Goal: Transaction & Acquisition: Book appointment/travel/reservation

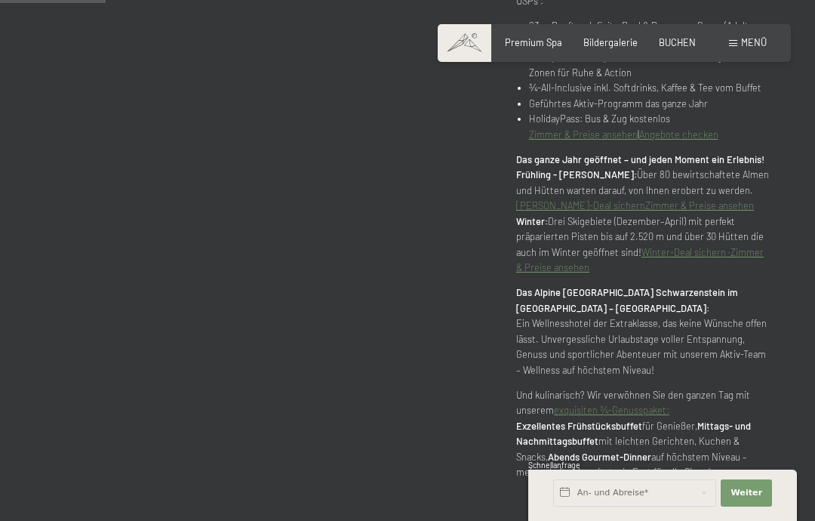
scroll to position [849, 0]
click at [742, 37] on span "Menü" at bounding box center [754, 42] width 26 height 12
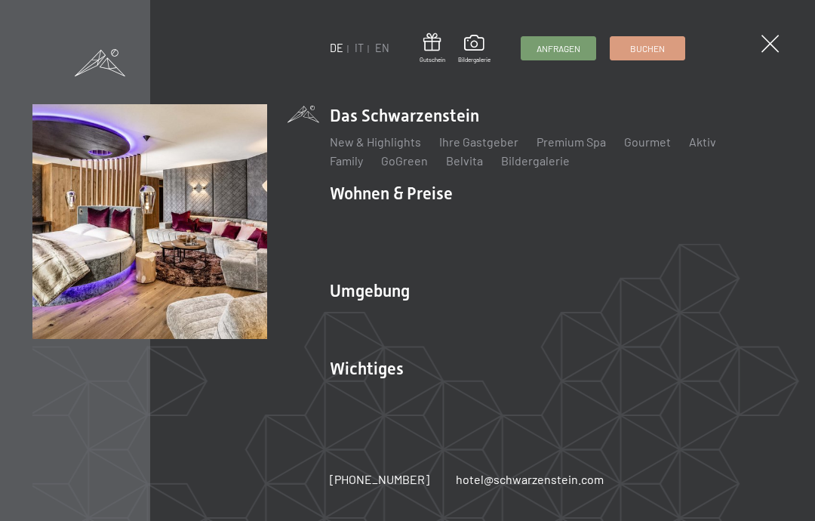
click at [488, 227] on link "Zimmer & Preise" at bounding box center [490, 219] width 88 height 14
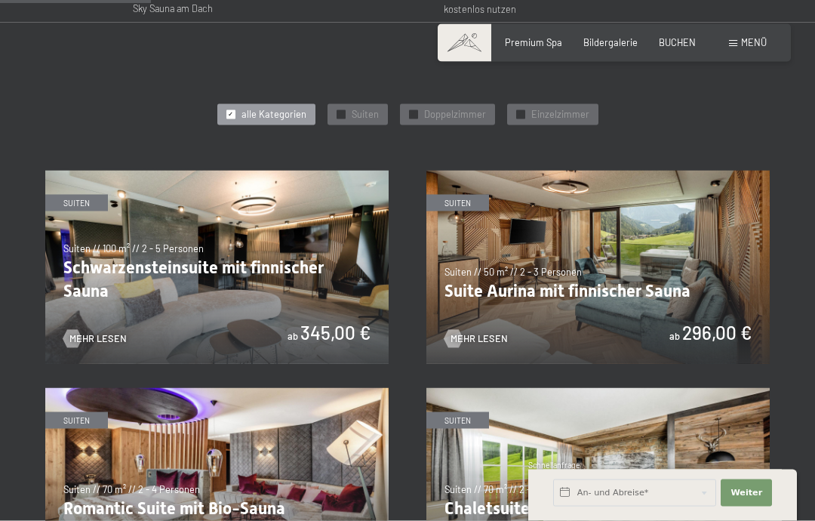
scroll to position [635, 0]
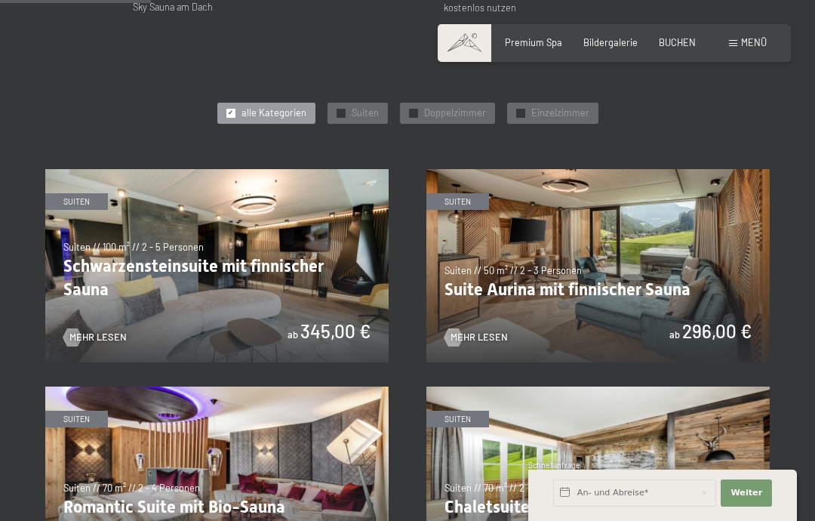
click at [757, 36] on div "Buchen Anfragen Premium Spa Bildergalerie BUCHEN Menü DE IT EN Gutschein Bilder…" at bounding box center [614, 43] width 305 height 14
click at [732, 47] on div "Menü" at bounding box center [748, 43] width 38 height 14
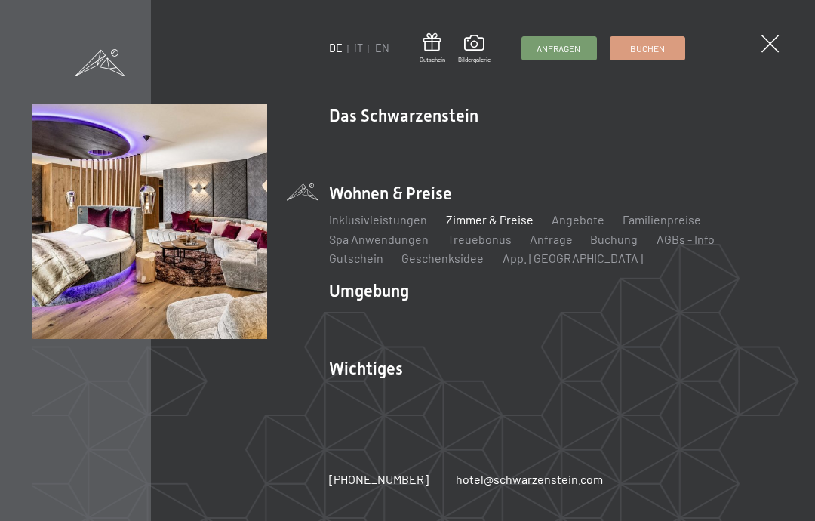
click at [576, 227] on link "Angebote" at bounding box center [578, 219] width 53 height 14
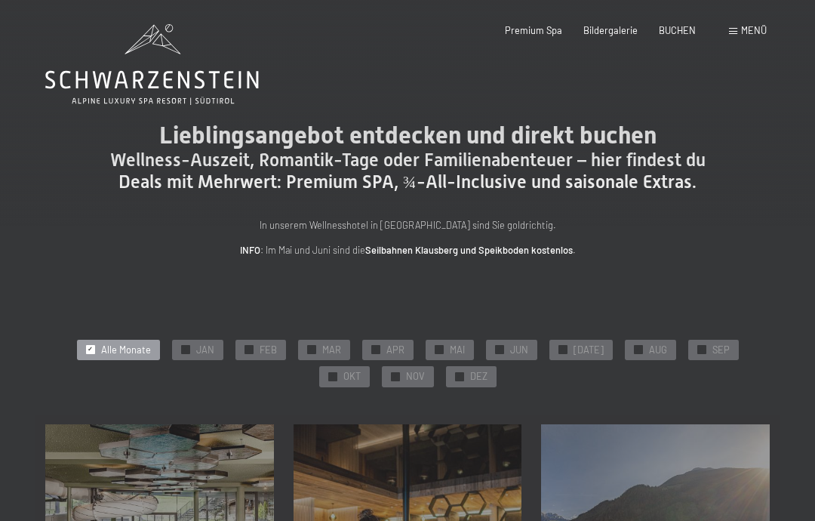
click at [406, 375] on span "NOV" at bounding box center [415, 377] width 19 height 14
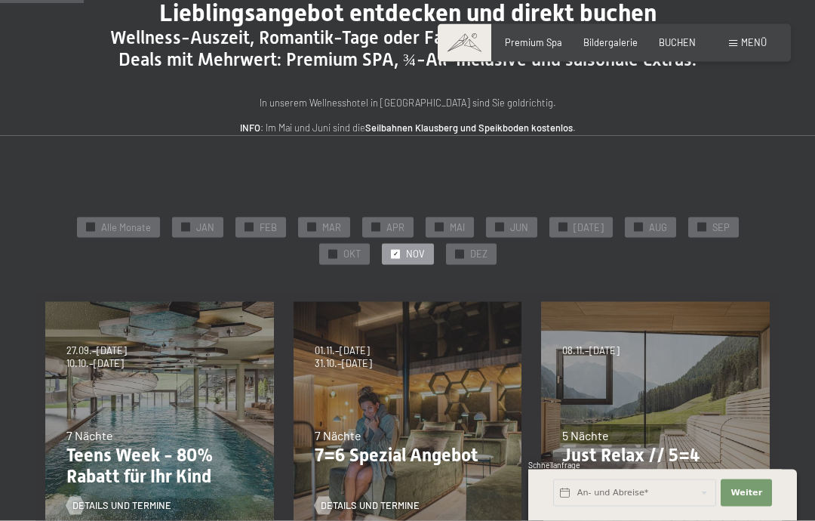
scroll to position [124, 0]
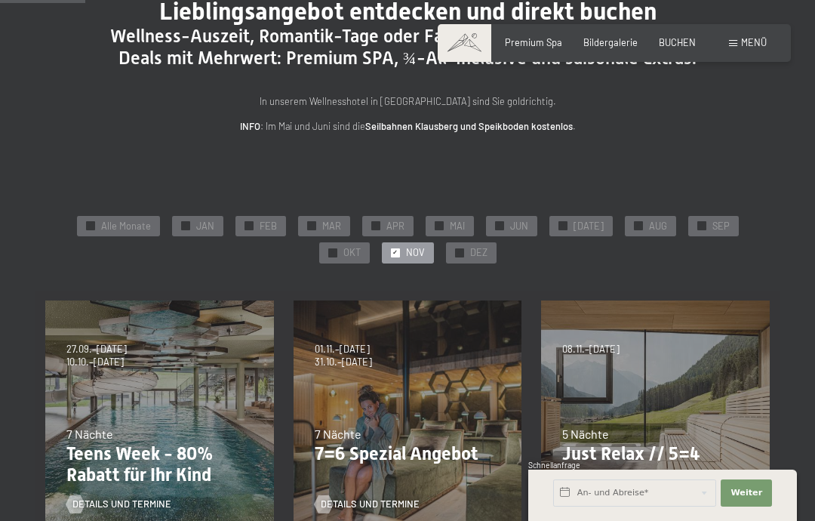
click at [636, 453] on p "Just Relax // 5=4" at bounding box center [656, 454] width 187 height 22
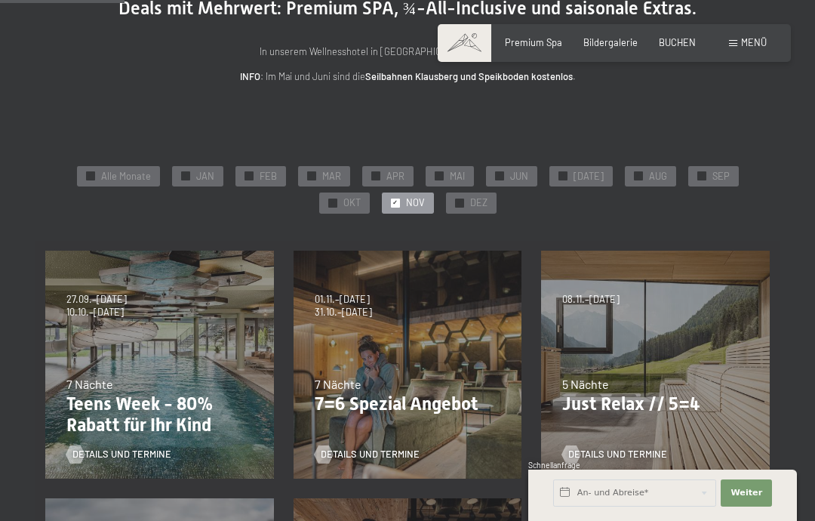
scroll to position [187, 0]
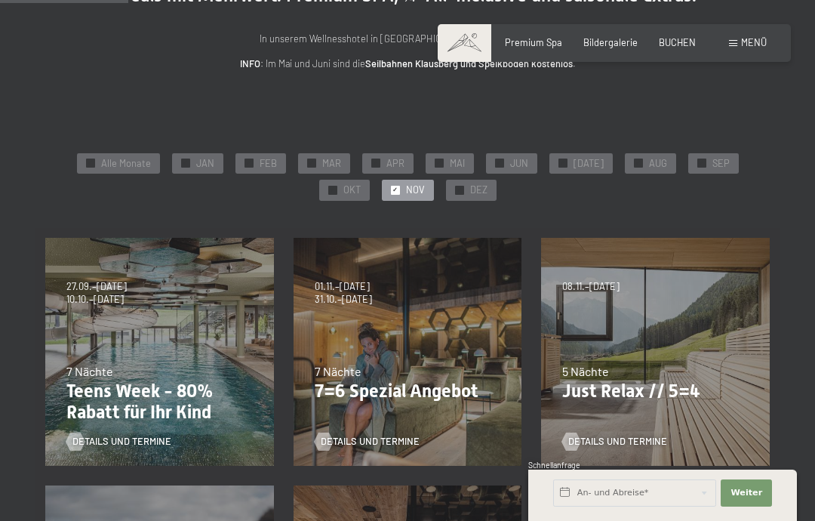
click at [615, 442] on span "Details und Termine" at bounding box center [618, 442] width 99 height 14
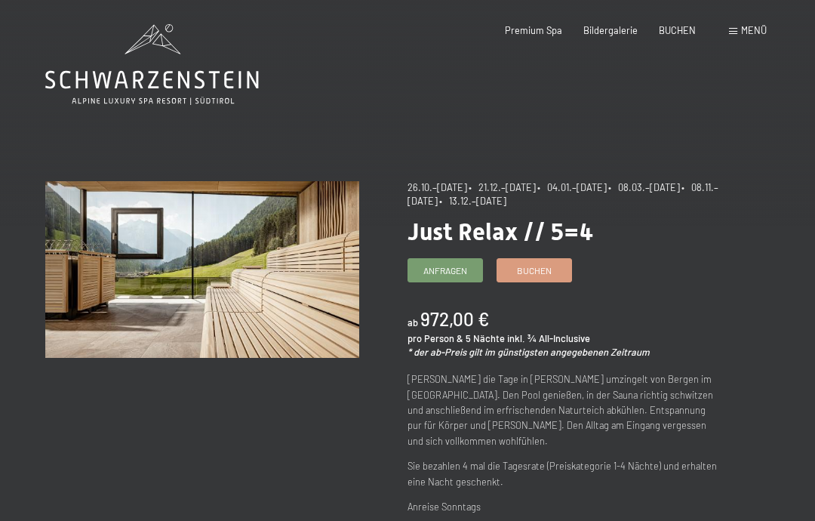
click at [541, 264] on span "Buchen" at bounding box center [534, 270] width 35 height 13
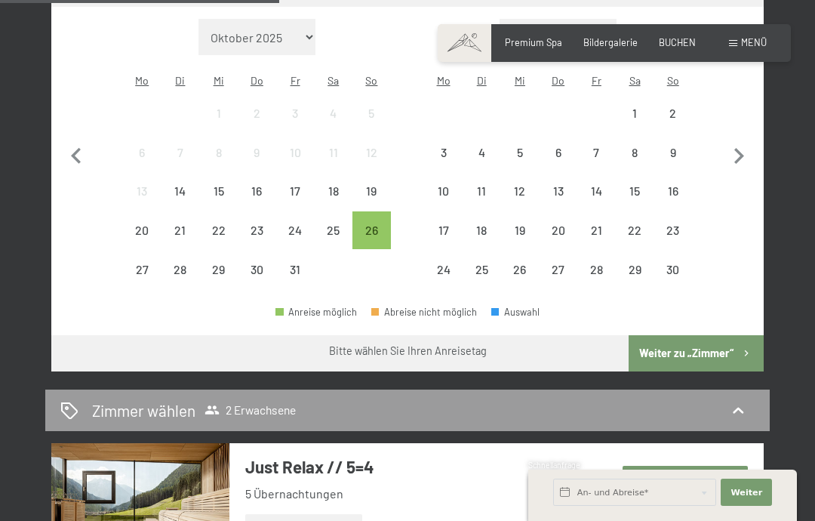
scroll to position [378, 0]
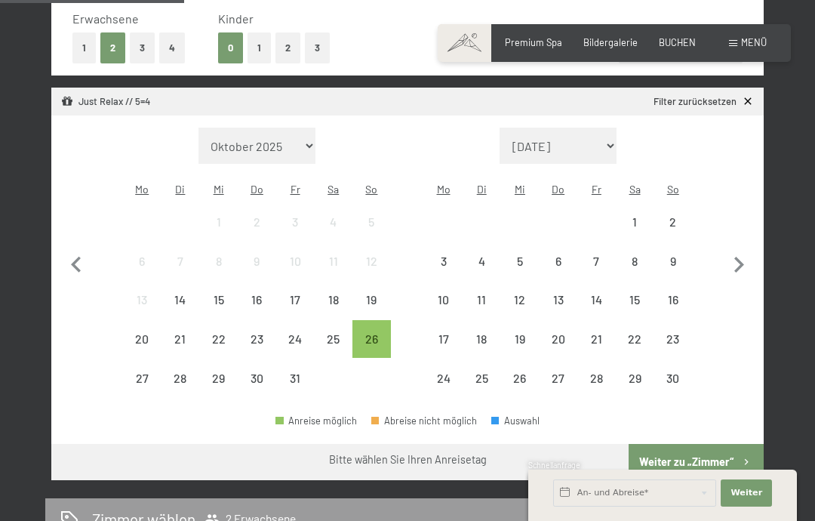
click at [445, 333] on div "17" at bounding box center [443, 350] width 35 height 35
click at [635, 333] on div "22" at bounding box center [635, 350] width 35 height 35
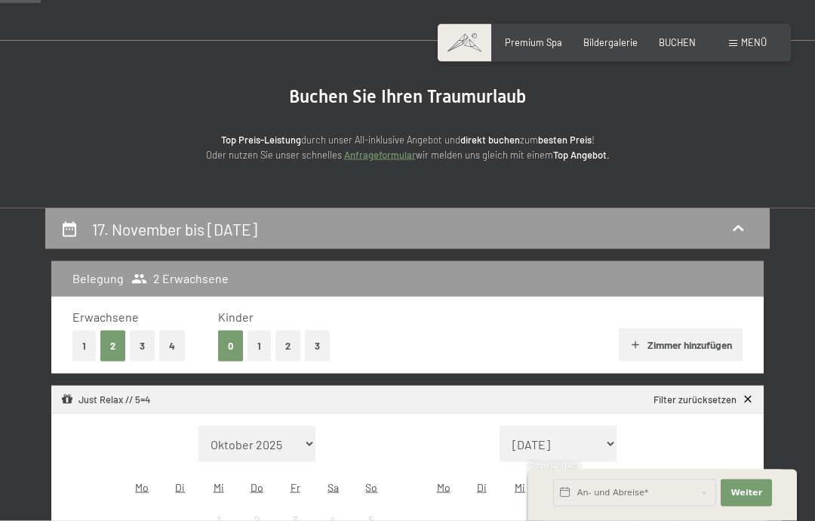
scroll to position [74, 0]
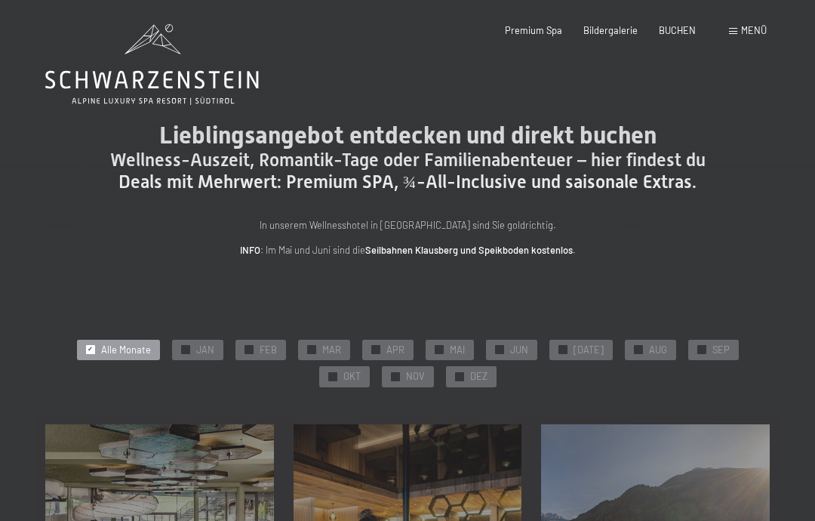
click at [406, 371] on span "NOV" at bounding box center [415, 377] width 19 height 14
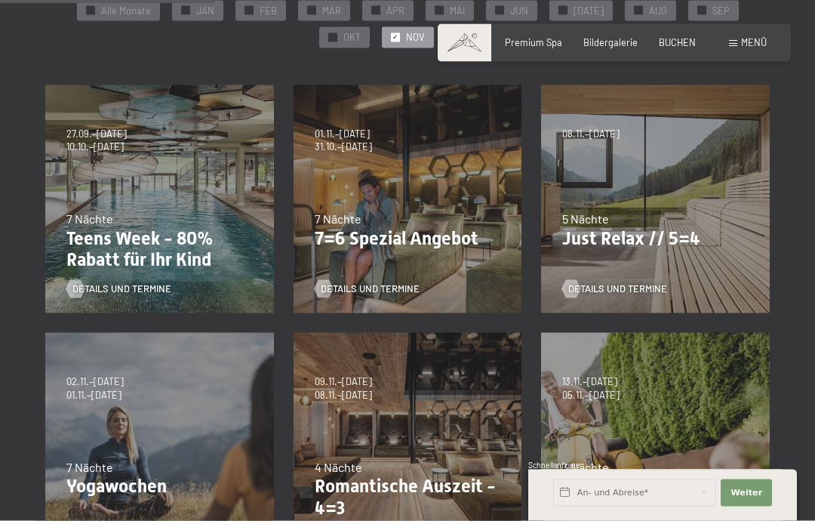
scroll to position [377, 0]
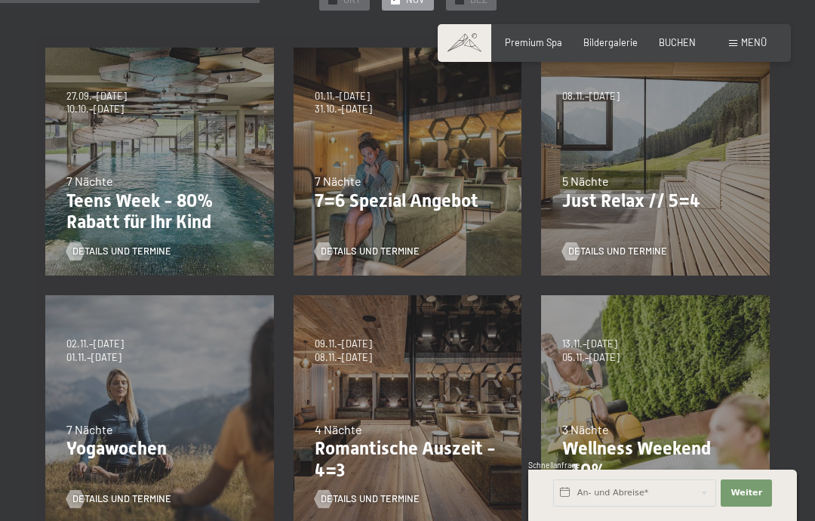
click at [398, 438] on p "Romantische Auszeit - 4=3" at bounding box center [408, 460] width 187 height 44
click at [387, 493] on span "Details und Termine" at bounding box center [370, 499] width 99 height 14
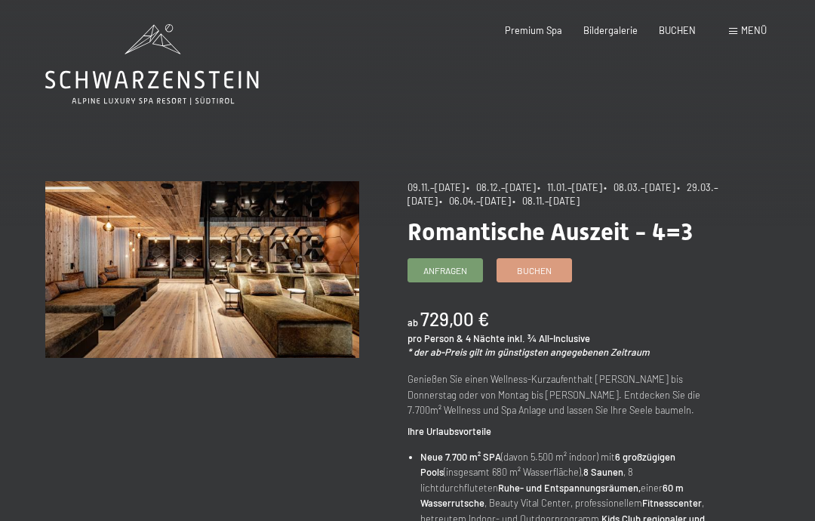
click at [541, 277] on span "Buchen" at bounding box center [534, 270] width 35 height 13
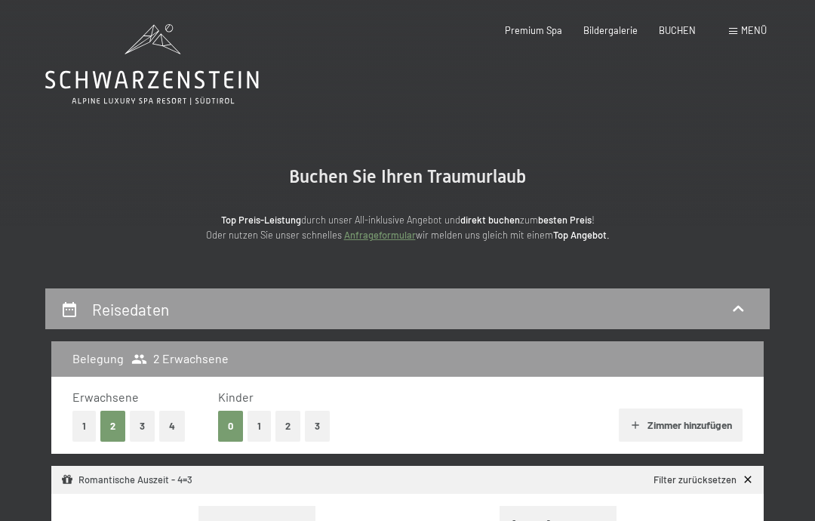
select select "[DATE]"
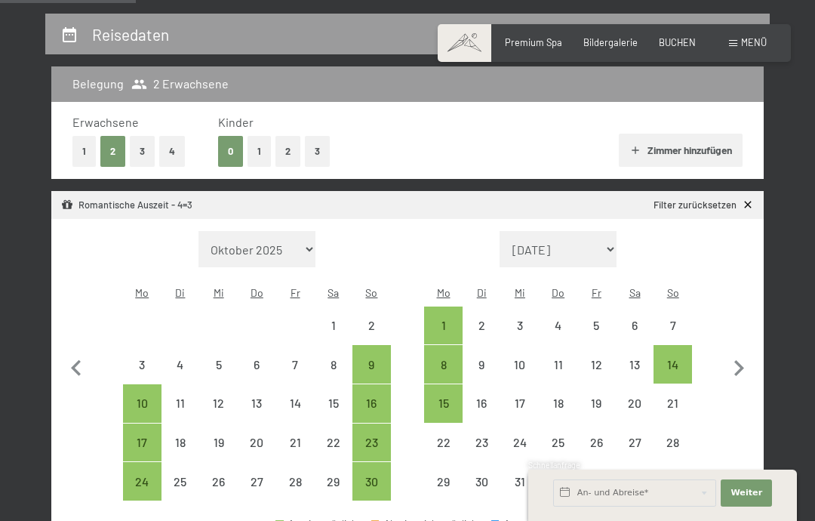
scroll to position [278, 0]
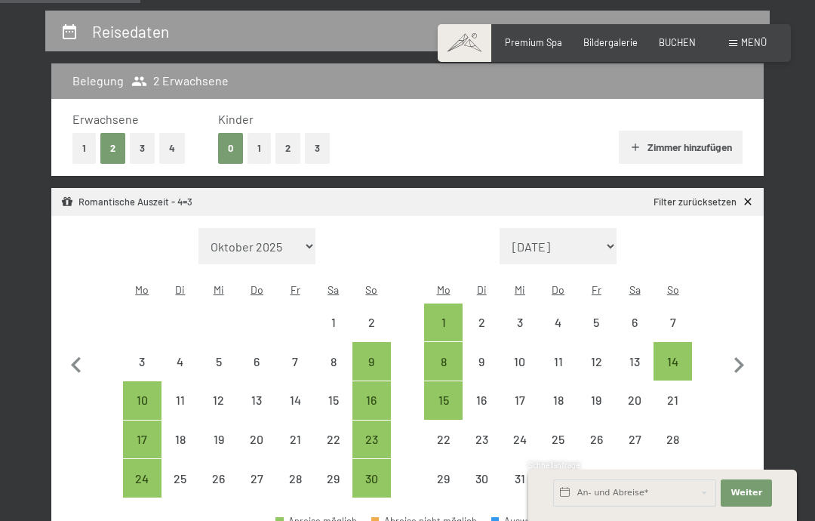
click at [448, 394] on div "15" at bounding box center [443, 411] width 35 height 35
select select "[DATE]"
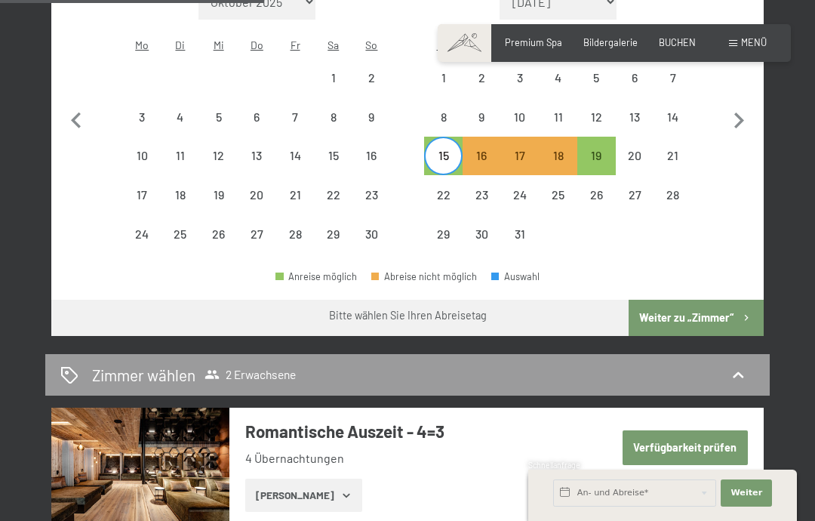
click at [731, 300] on button "Weiter zu „Zimmer“" at bounding box center [696, 318] width 135 height 36
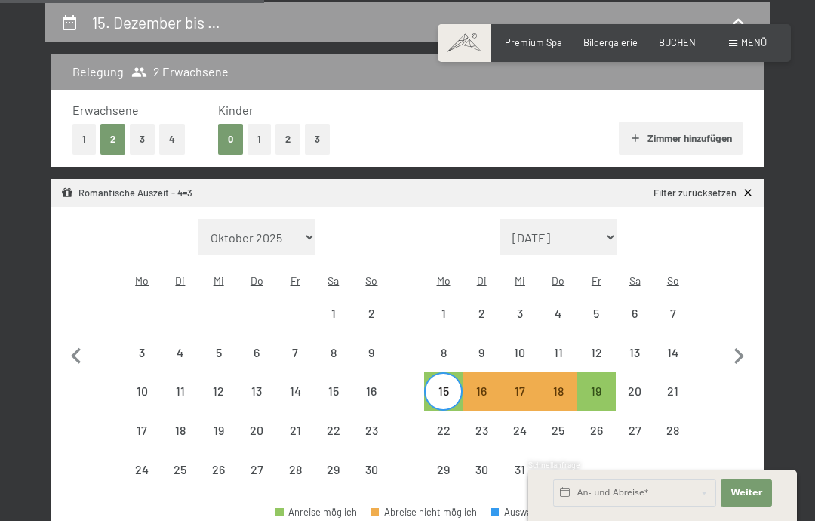
select select "[DATE]"
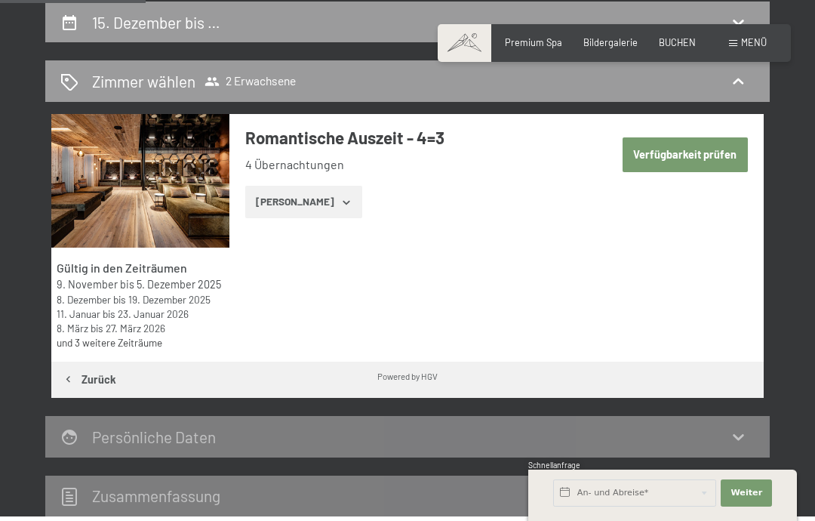
click at [696, 153] on button "Verfügbarkeit prüfen" at bounding box center [685, 154] width 125 height 35
select select "[DATE]"
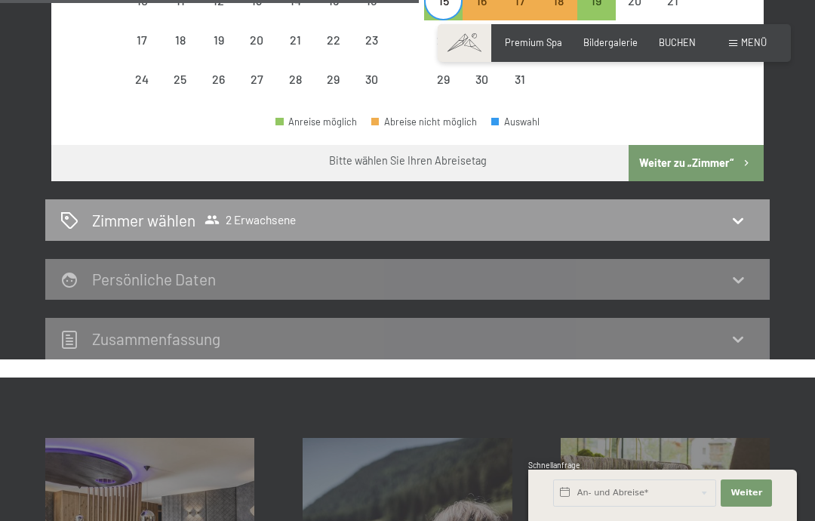
scroll to position [677, 0]
click at [743, 211] on icon at bounding box center [738, 220] width 18 height 18
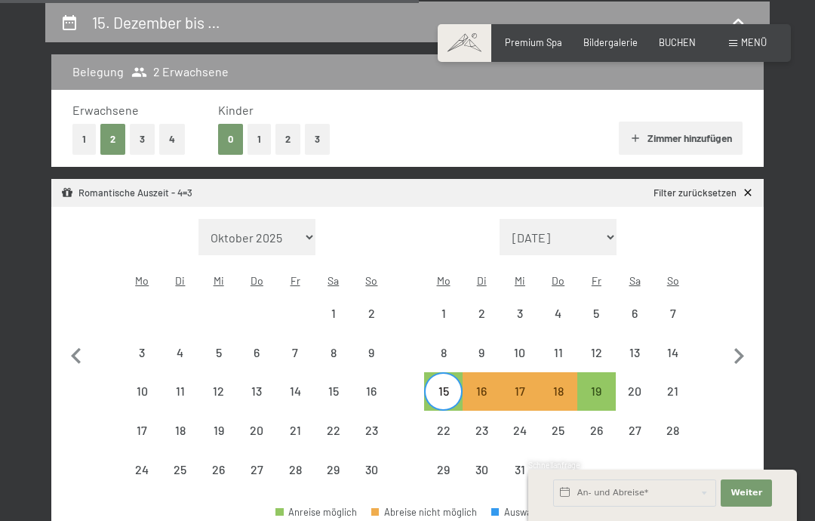
select select "[DATE]"
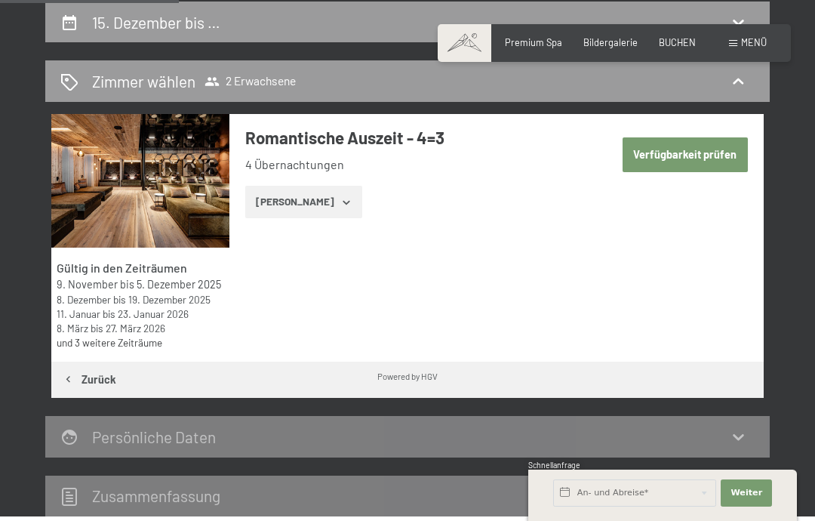
click at [341, 203] on icon "button" at bounding box center [347, 202] width 12 height 12
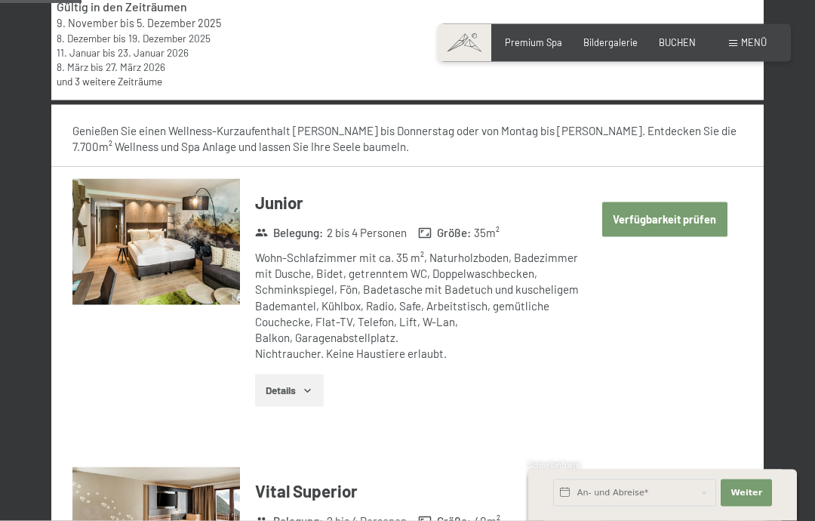
scroll to position [523, 0]
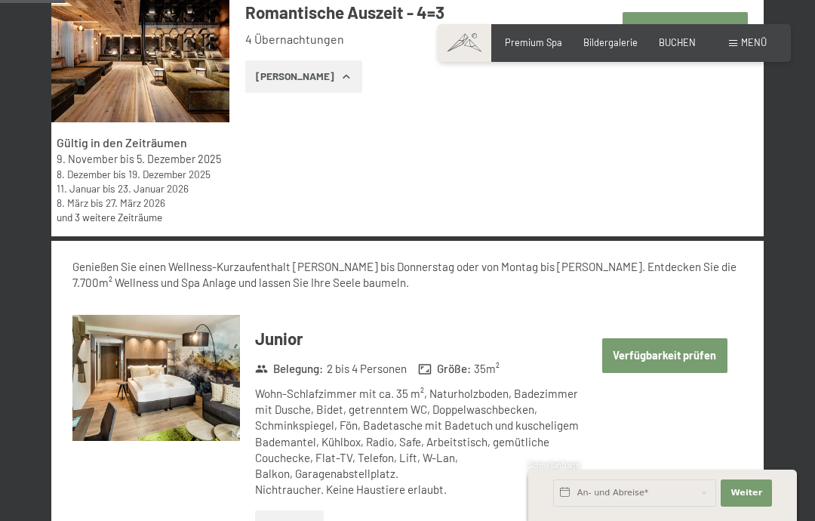
click at [680, 348] on button "Verfügbarkeit prüfen" at bounding box center [665, 355] width 125 height 35
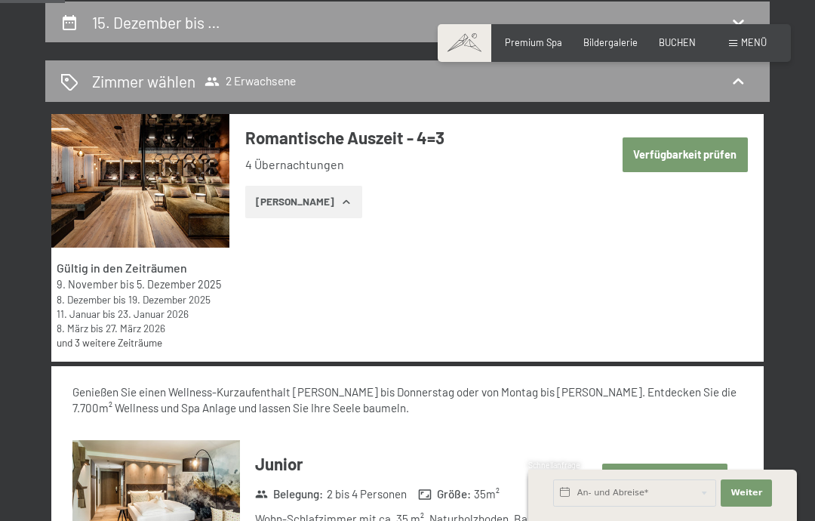
select select "[DATE]"
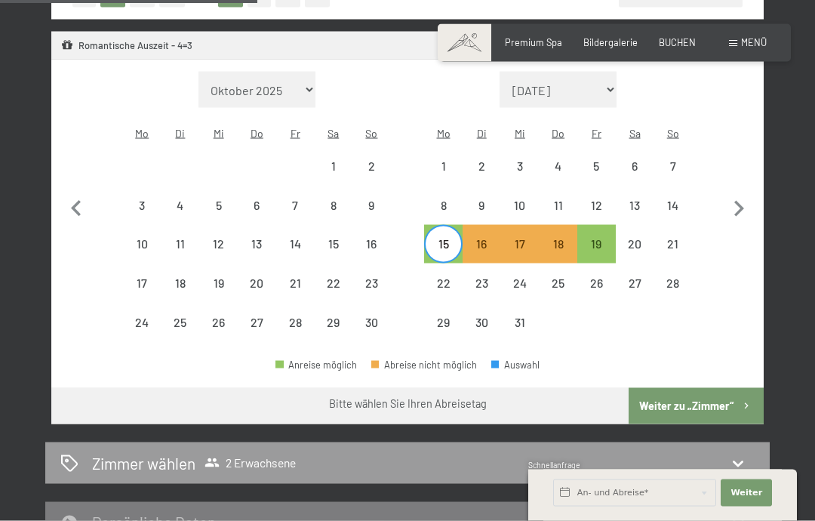
click at [741, 400] on icon "button" at bounding box center [747, 406] width 13 height 13
select select "[DATE]"
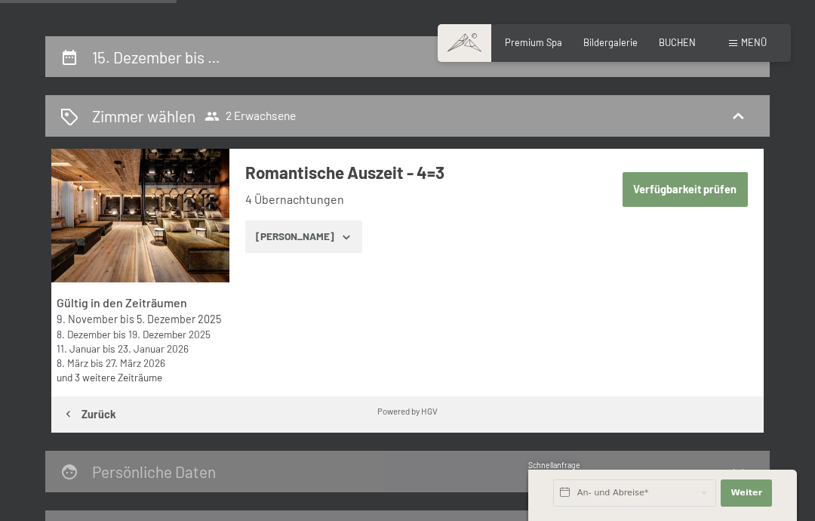
click at [698, 192] on button "Verfügbarkeit prüfen" at bounding box center [685, 189] width 125 height 35
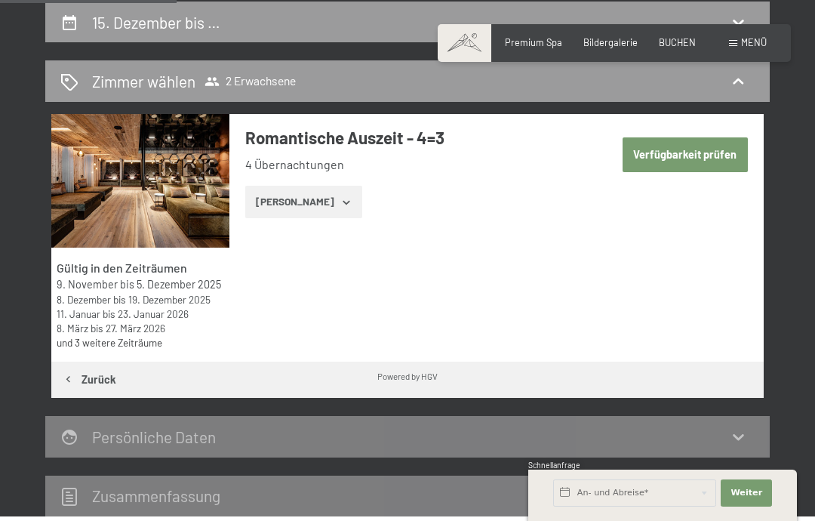
select select "[DATE]"
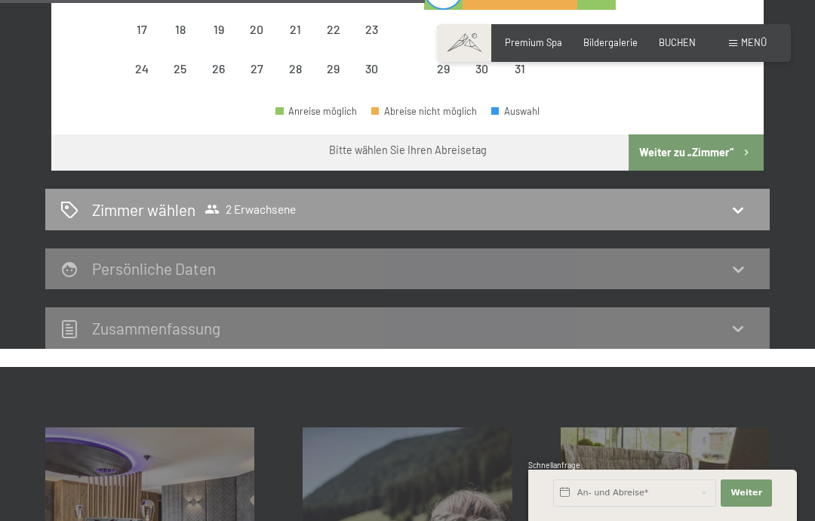
click at [737, 139] on button "Weiter zu „Zimmer“" at bounding box center [696, 152] width 135 height 36
select select "[DATE]"
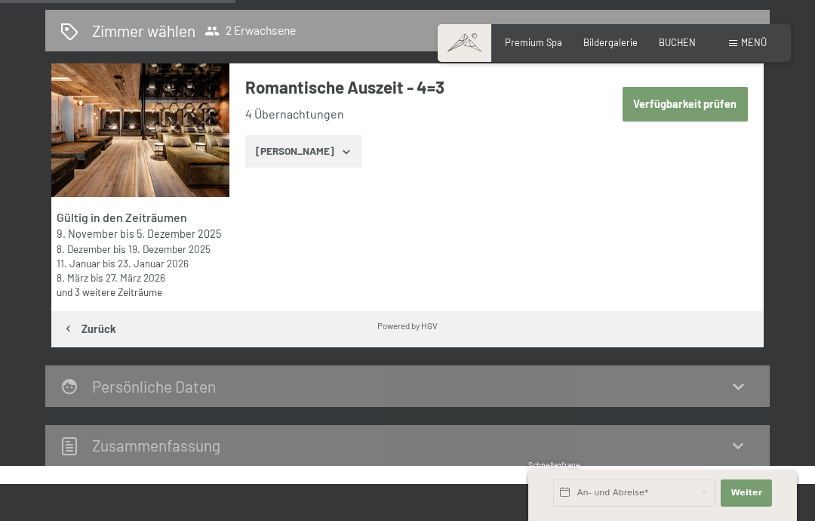
scroll to position [336, 0]
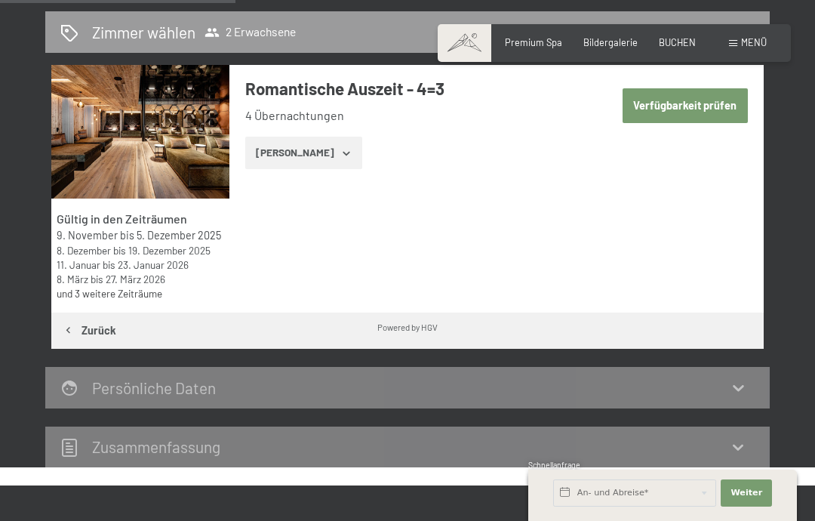
click at [334, 142] on button "[PERSON_NAME]" at bounding box center [303, 153] width 117 height 33
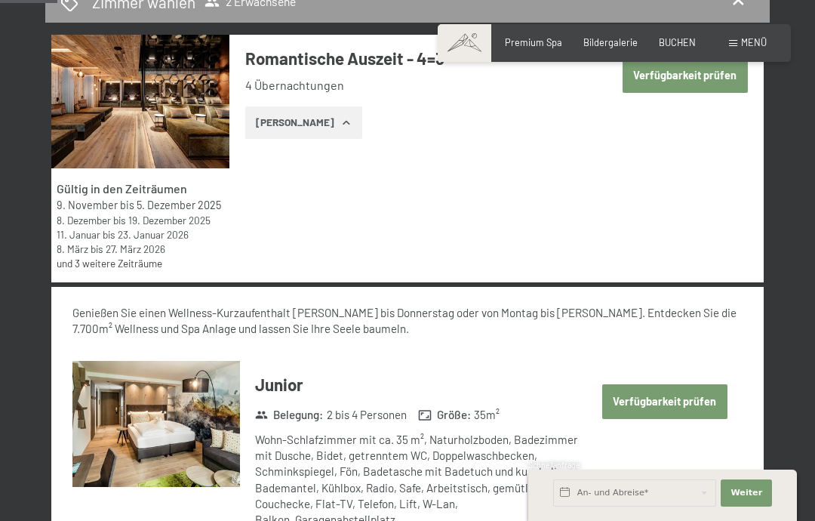
scroll to position [369, 0]
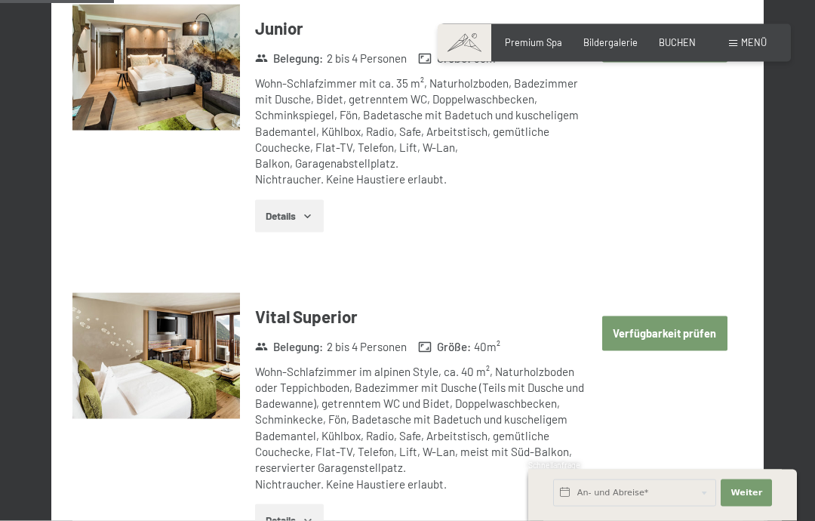
click at [684, 325] on button "Verfügbarkeit prüfen" at bounding box center [665, 333] width 125 height 35
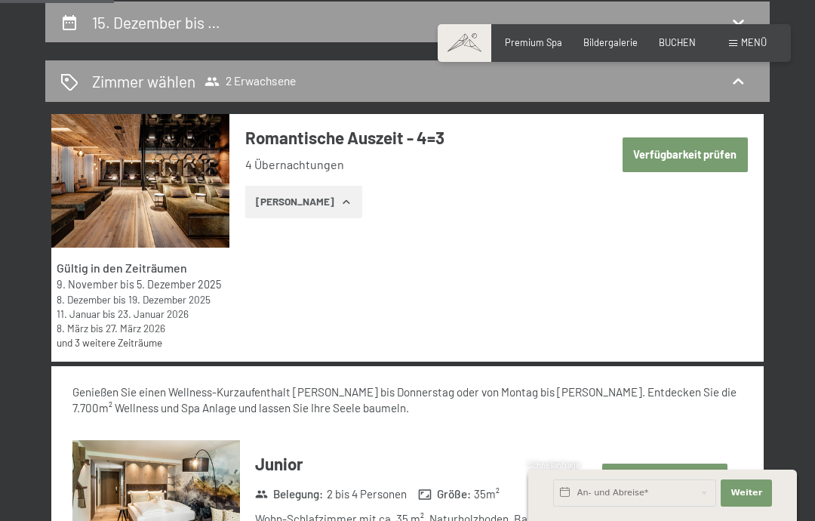
select select "[DATE]"
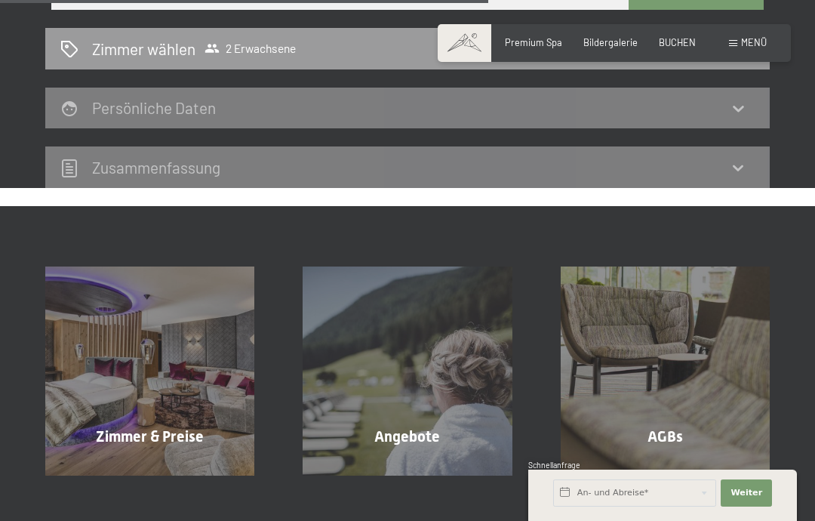
scroll to position [811, 0]
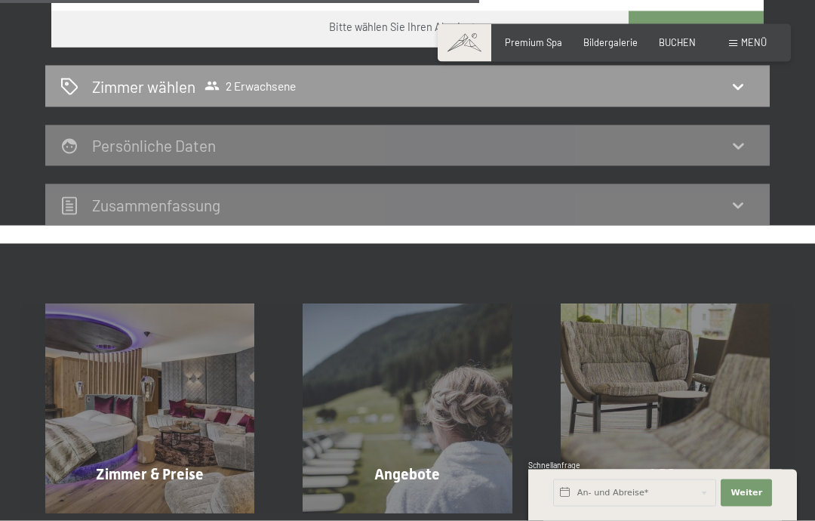
click at [749, 194] on div "Zusammen­fassung" at bounding box center [407, 205] width 695 height 22
click at [735, 196] on icon at bounding box center [738, 205] width 18 height 18
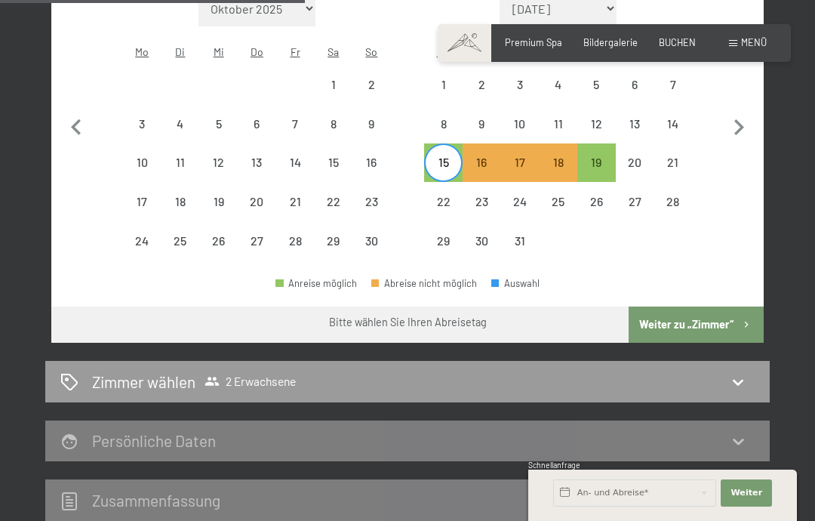
click at [744, 319] on icon "button" at bounding box center [747, 325] width 13 height 13
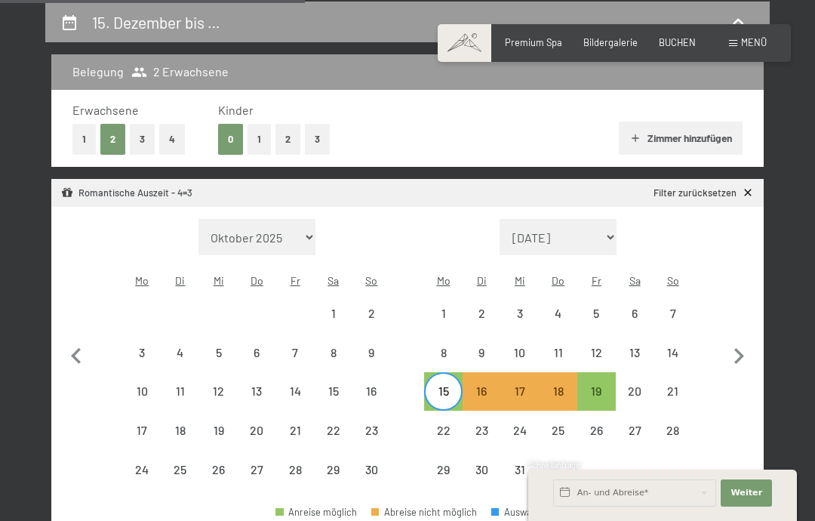
select select "[DATE]"
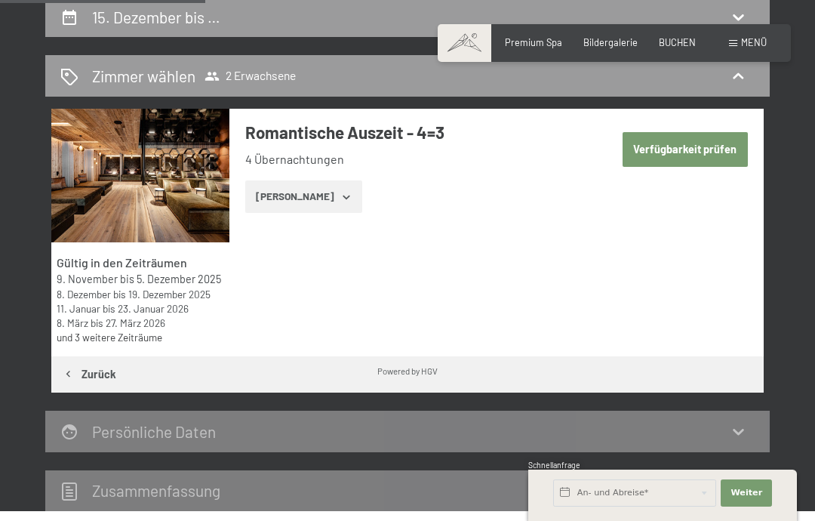
scroll to position [293, 0]
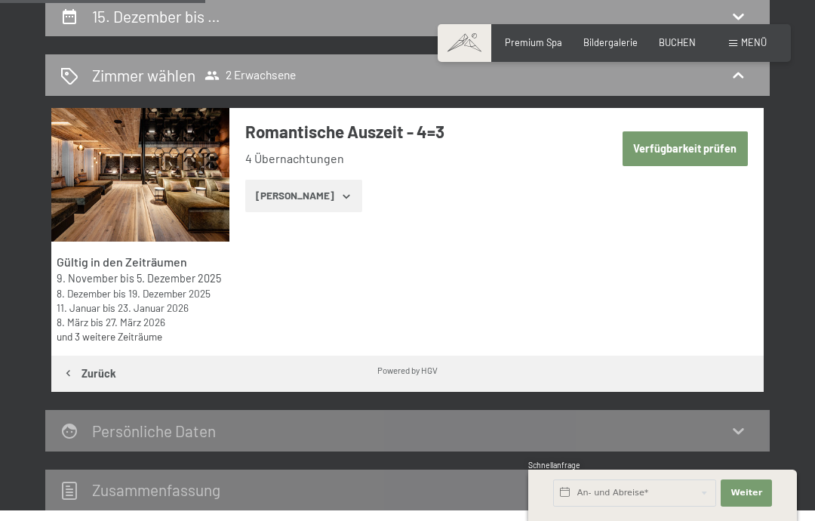
click at [341, 190] on icon "button" at bounding box center [347, 196] width 12 height 12
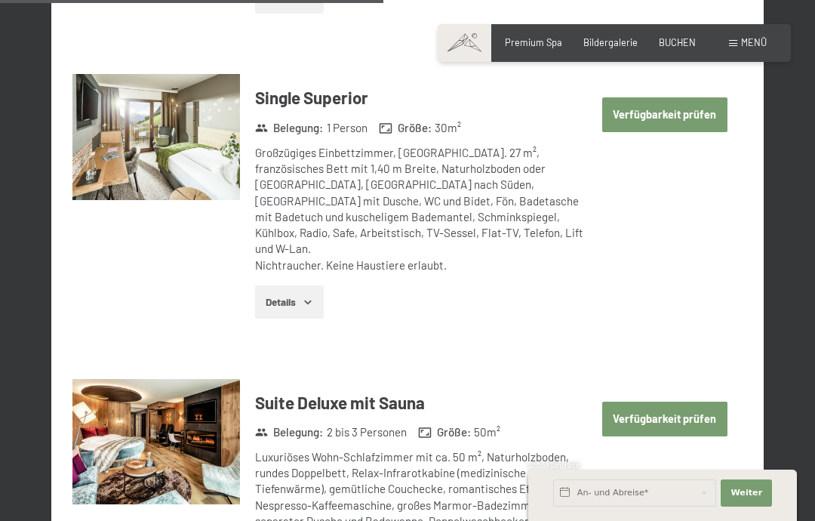
scroll to position [2431, 0]
click at [682, 402] on button "Verfügbarkeit prüfen" at bounding box center [665, 419] width 125 height 35
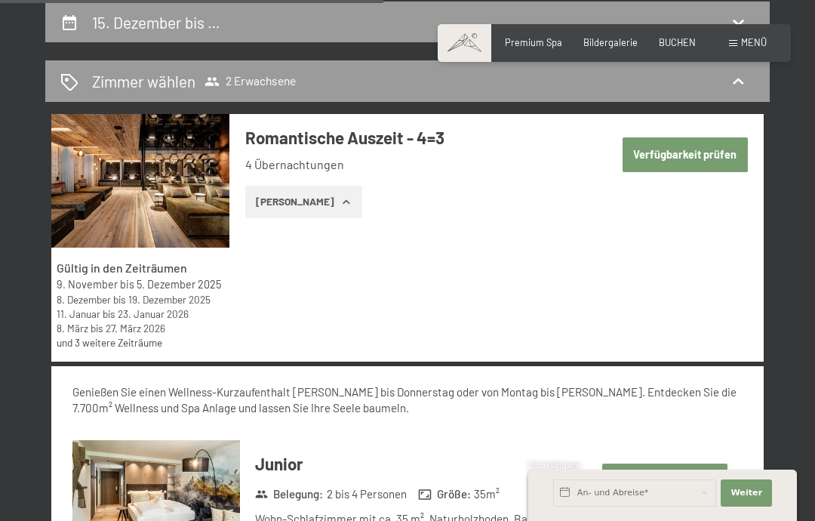
select select "[DATE]"
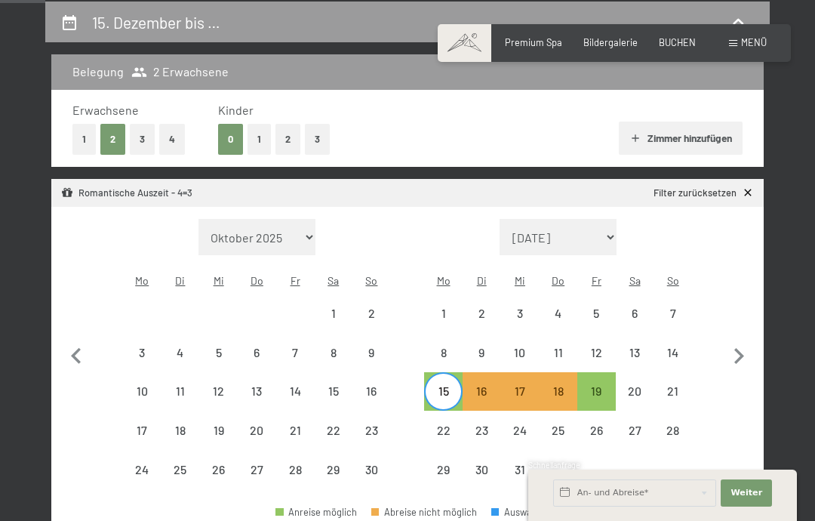
click at [140, 424] on div "17" at bounding box center [142, 441] width 35 height 35
select select "[DATE]"
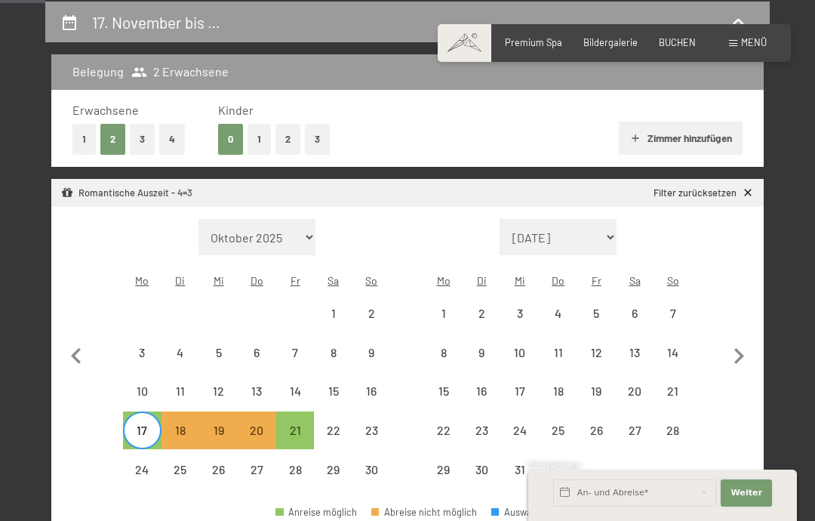
click at [751, 499] on span "Weiter" at bounding box center [747, 493] width 32 height 12
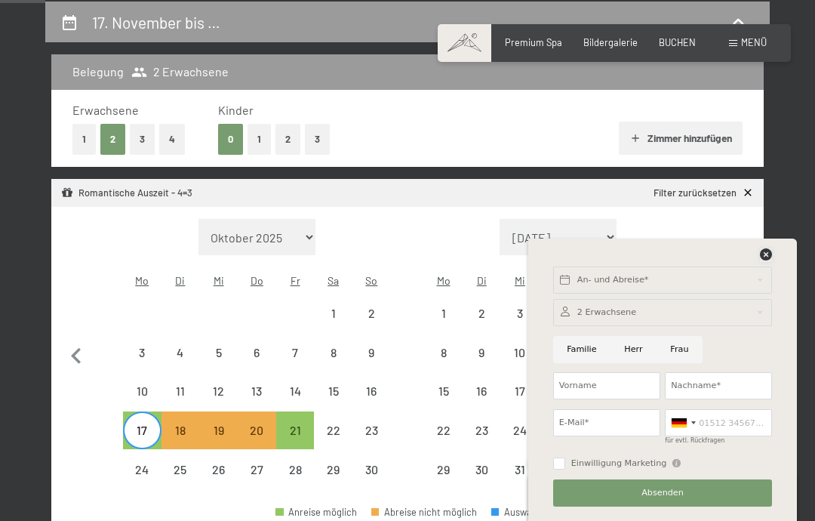
click at [761, 260] on icon at bounding box center [766, 254] width 12 height 12
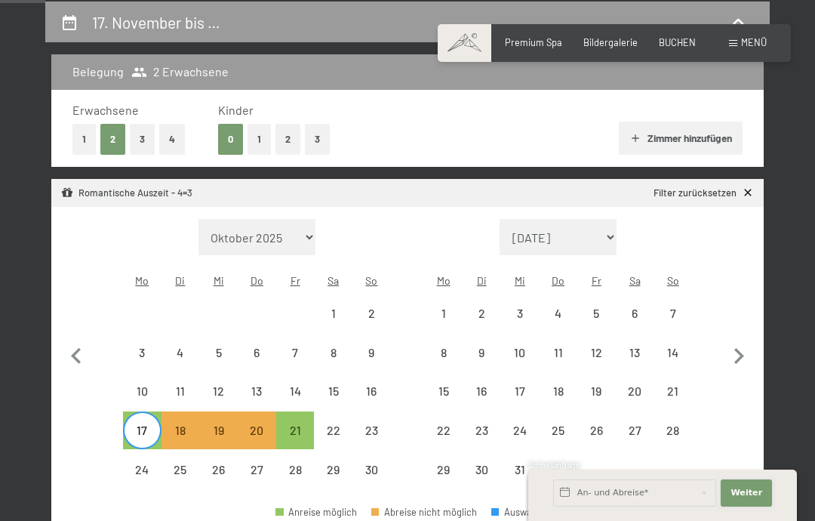
click at [757, 499] on span "Weiter" at bounding box center [747, 493] width 32 height 12
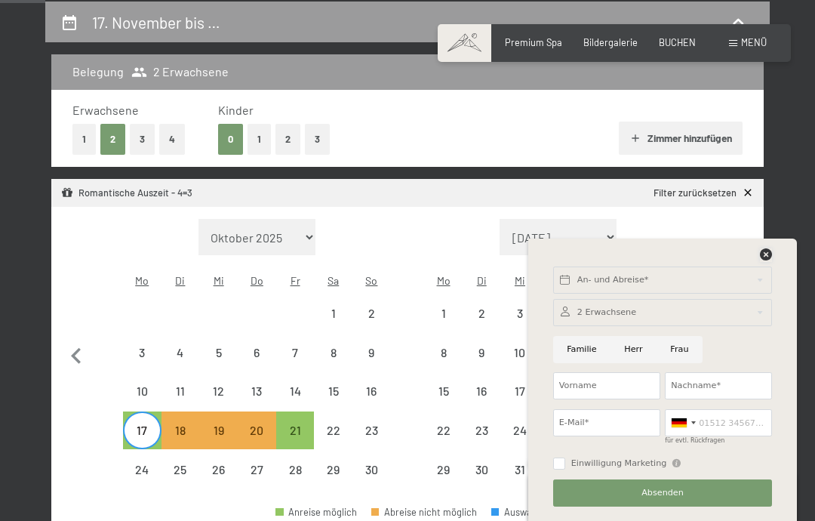
click at [771, 260] on icon at bounding box center [766, 254] width 12 height 12
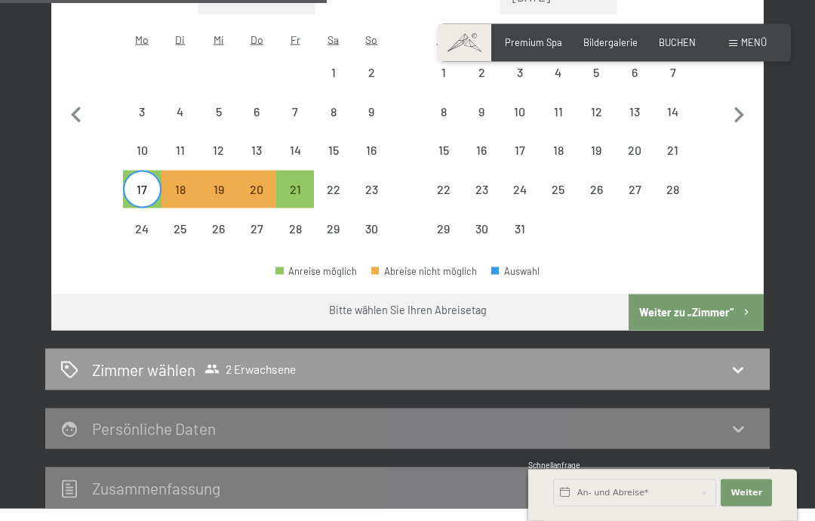
click at [739, 294] on button "Weiter zu „Zimmer“" at bounding box center [696, 312] width 135 height 36
select select "[DATE]"
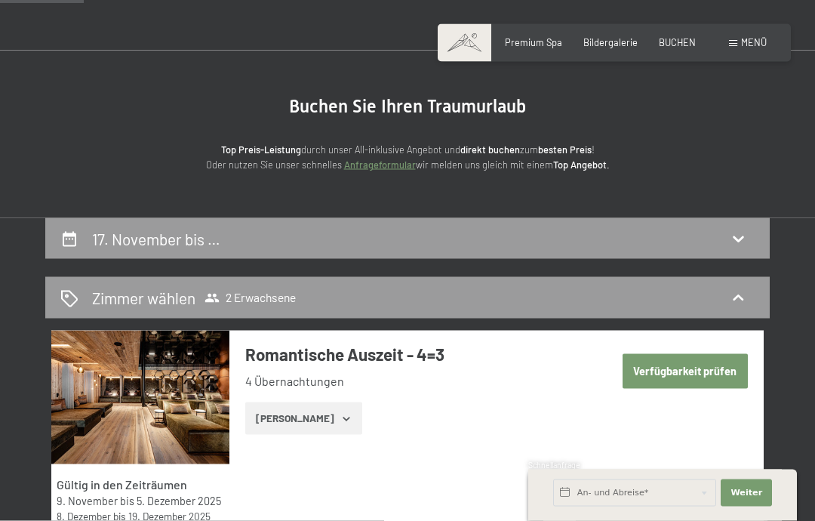
scroll to position [0, 0]
